Goal: Transaction & Acquisition: Purchase product/service

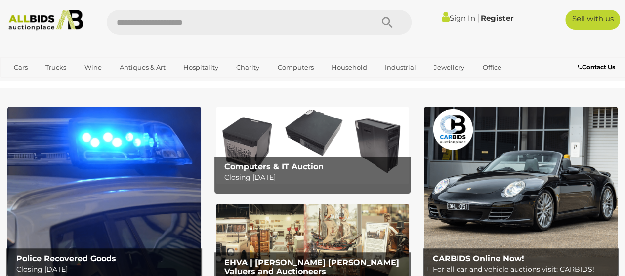
click at [449, 16] on link "Sign In" at bounding box center [459, 17] width 34 height 9
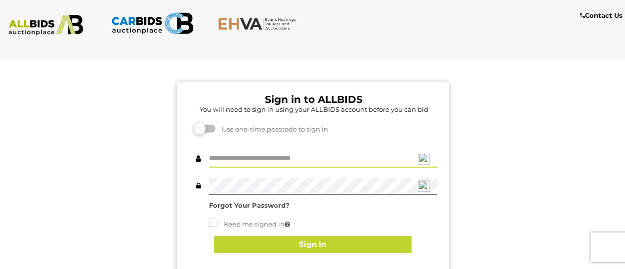
click at [253, 158] on input "text" at bounding box center [323, 158] width 228 height 17
type input "******"
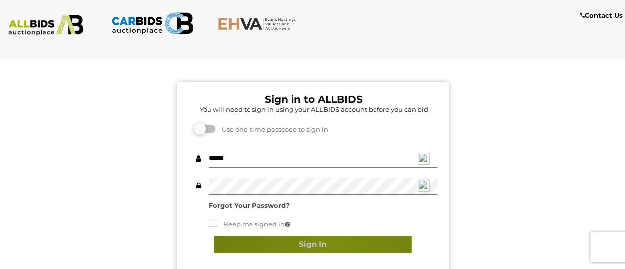
click at [332, 238] on button "Sign In" at bounding box center [313, 244] width 198 height 17
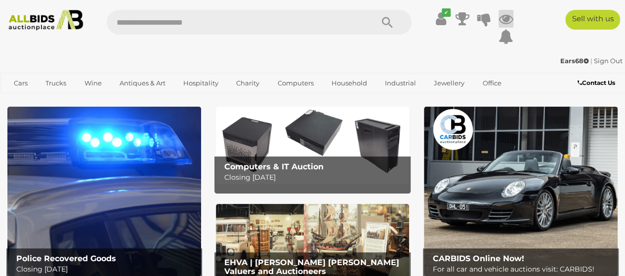
click at [506, 19] on icon at bounding box center [506, 19] width 15 height 18
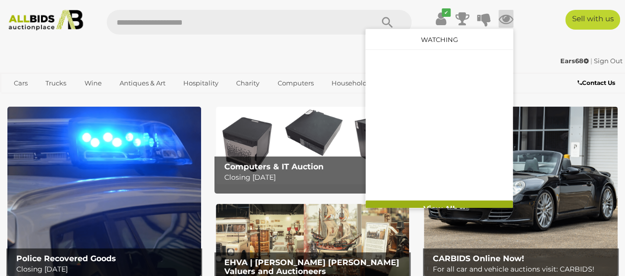
click at [461, 203] on link "View All" at bounding box center [439, 209] width 147 height 17
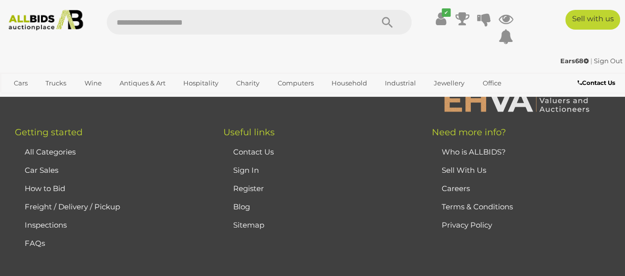
scroll to position [1730, 0]
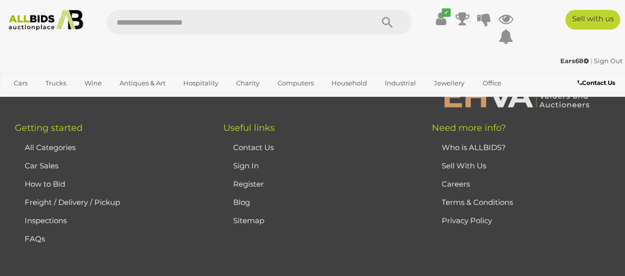
click at [262, 218] on link "Sitemap" at bounding box center [248, 220] width 31 height 9
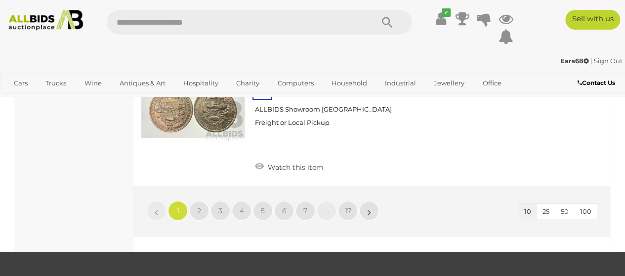
scroll to position [1532, 0]
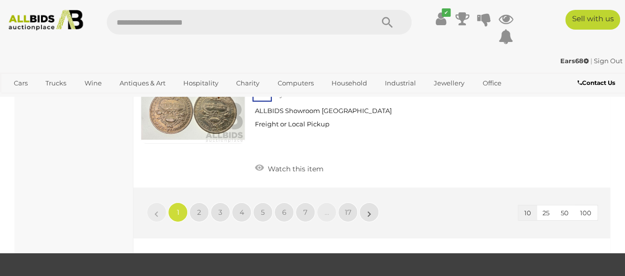
click at [592, 206] on button "100" at bounding box center [585, 213] width 23 height 15
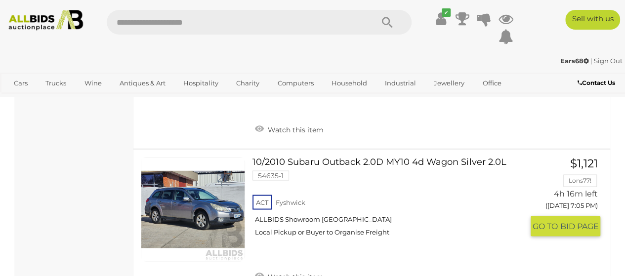
scroll to position [6427, 0]
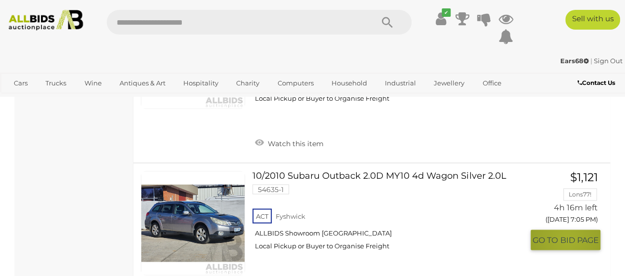
click at [567, 235] on span "BID PAGE" at bounding box center [580, 240] width 39 height 10
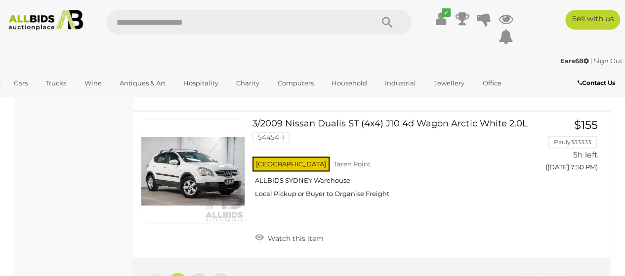
scroll to position [15571, 0]
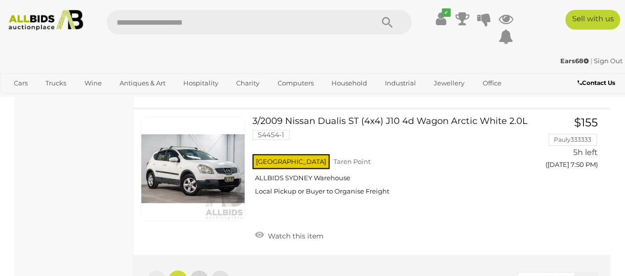
click at [204, 270] on link "2" at bounding box center [199, 280] width 20 height 20
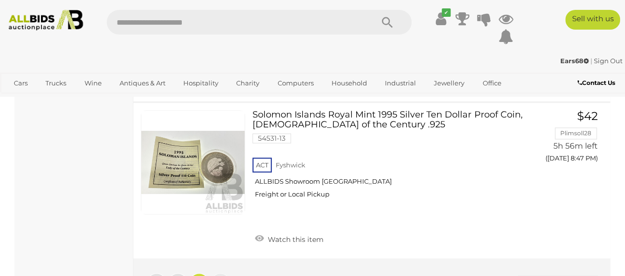
scroll to position [10035, 0]
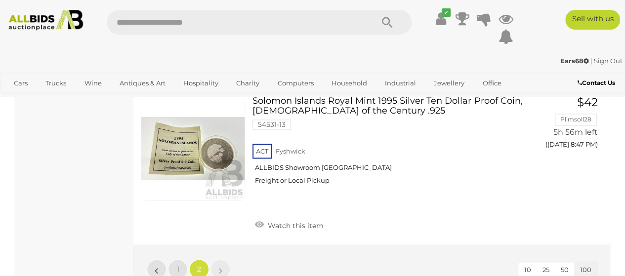
click at [611, 60] on link "Sign Out" at bounding box center [608, 61] width 29 height 8
